Goal: Task Accomplishment & Management: Use online tool/utility

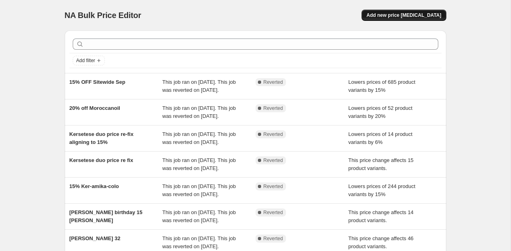
click at [408, 13] on span "Add new price [MEDICAL_DATA]" at bounding box center [403, 15] width 75 height 6
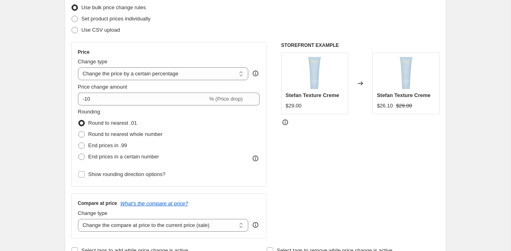
scroll to position [107, 0]
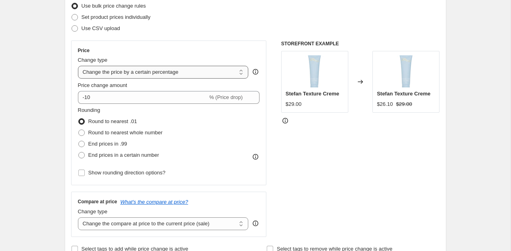
click at [209, 76] on select "Change the price to a certain amount Change the price by a certain amount Chang…" at bounding box center [163, 72] width 171 height 13
select select "to"
click at [78, 66] on select "Change the price to a certain amount Change the price by a certain amount Chang…" at bounding box center [163, 72] width 171 height 13
type input "80.00"
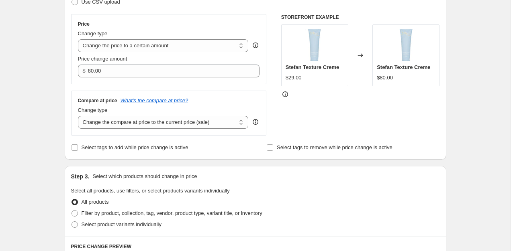
scroll to position [140, 0]
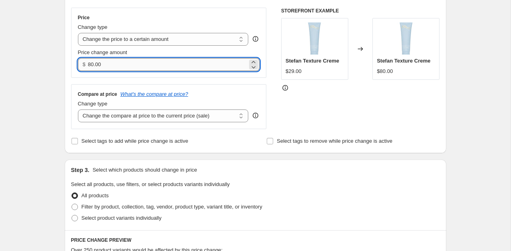
click at [139, 61] on input "80.00" at bounding box center [167, 64] width 159 height 13
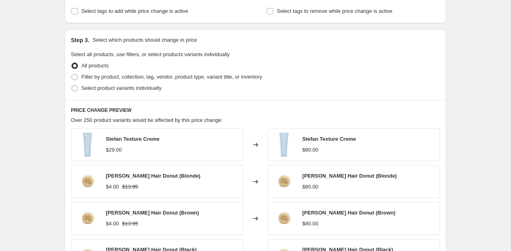
scroll to position [283, 0]
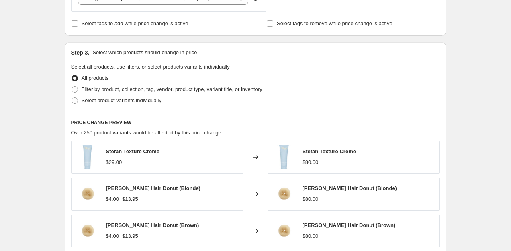
click at [222, 98] on div "Select product variants individually" at bounding box center [255, 100] width 369 height 11
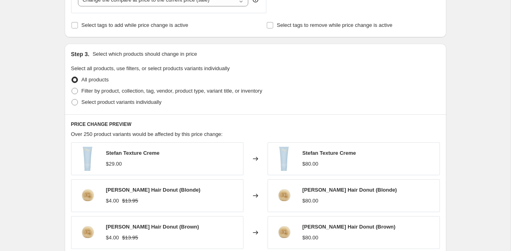
scroll to position [257, 0]
click at [224, 89] on span "Filter by product, collection, tag, vendor, product type, variant title, or inv…" at bounding box center [172, 91] width 181 height 6
click at [72, 88] on input "Filter by product, collection, tag, vendor, product type, variant title, or inv…" at bounding box center [71, 88] width 0 height 0
radio input "true"
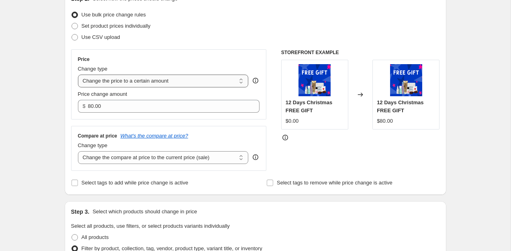
scroll to position [67, 0]
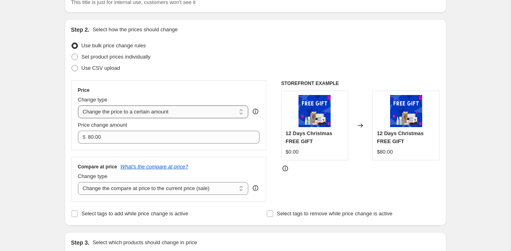
click at [170, 108] on select "Change the price to a certain amount Change the price by a certain amount Chang…" at bounding box center [163, 112] width 171 height 13
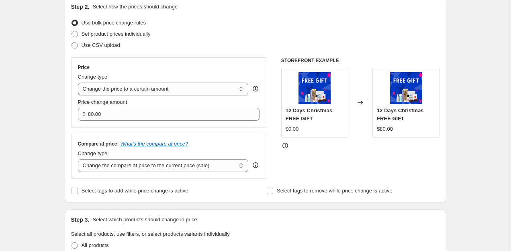
scroll to position [41, 0]
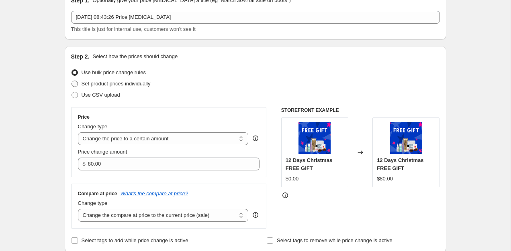
click at [130, 81] on span "Set product prices individually" at bounding box center [116, 84] width 69 height 6
click at [72, 81] on input "Set product prices individually" at bounding box center [71, 81] width 0 height 0
radio input "true"
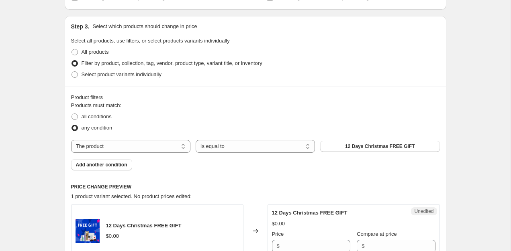
scroll to position [153, 0]
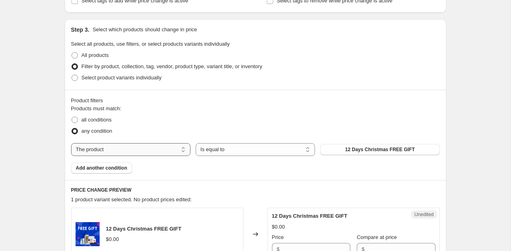
click at [125, 146] on select "The product The product's collection The product's tag The product's vendor The…" at bounding box center [130, 149] width 119 height 13
select select "collection"
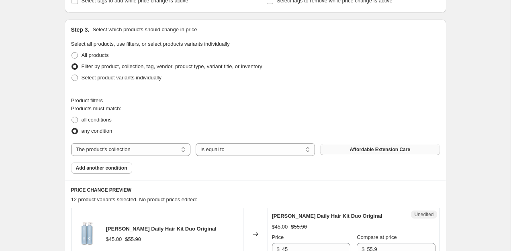
click at [342, 148] on button "Affordable Extension Care" at bounding box center [379, 149] width 119 height 11
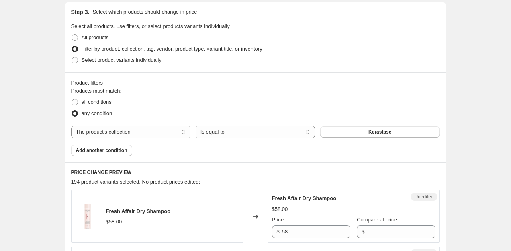
scroll to position [160, 0]
